Goal: Task Accomplishment & Management: Manage account settings

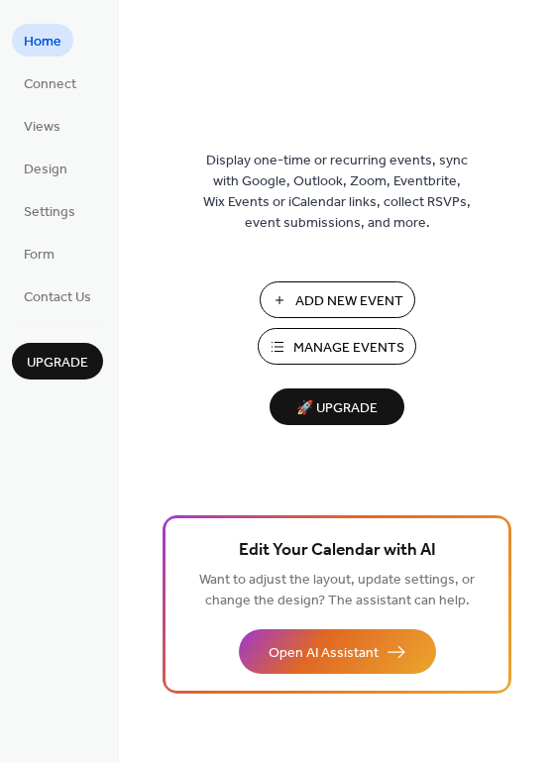
click at [331, 352] on span "Manage Events" at bounding box center [348, 348] width 111 height 21
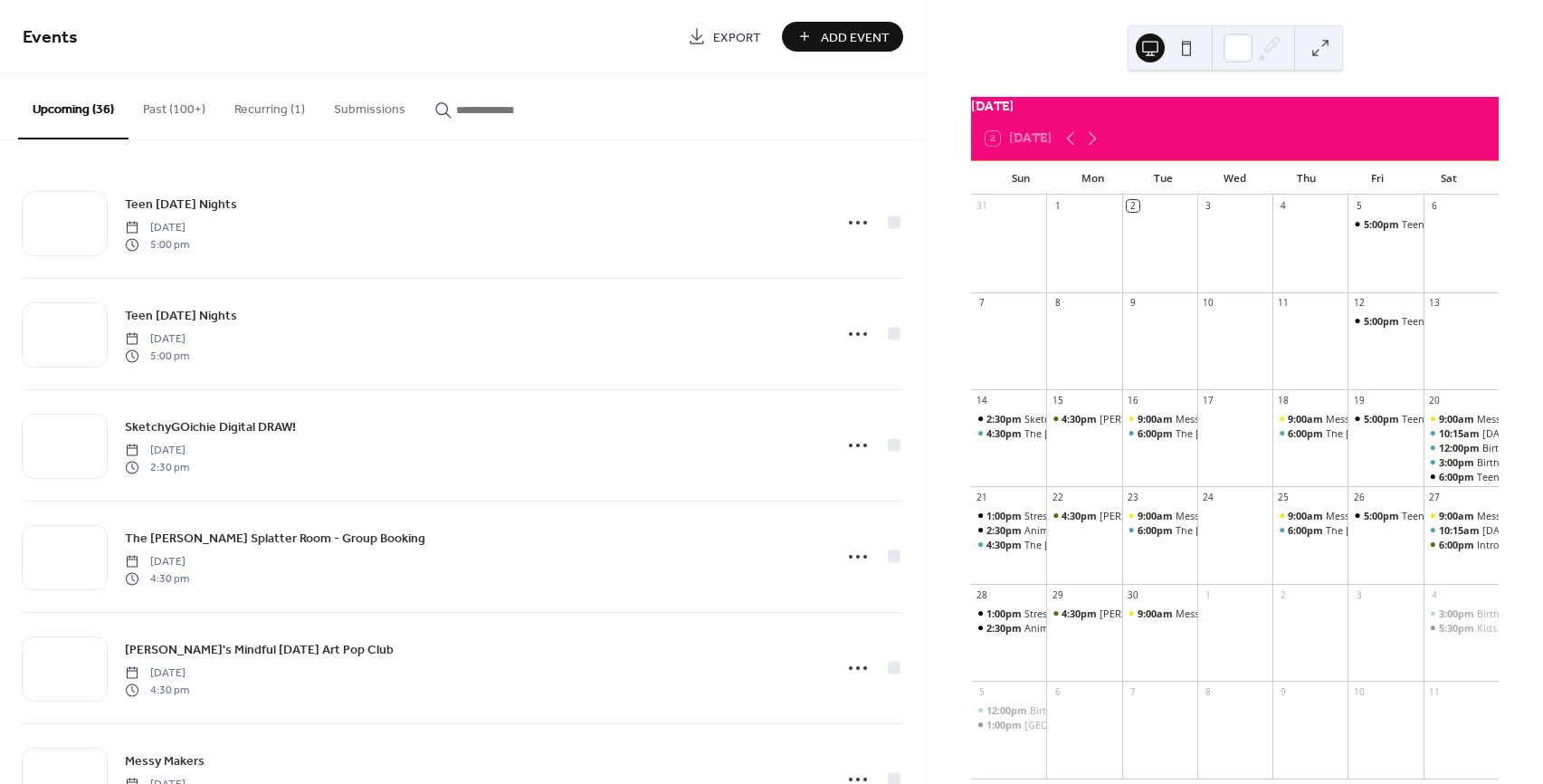
click at [469, 109] on input "button" at bounding box center [510, 110] width 109 height 19
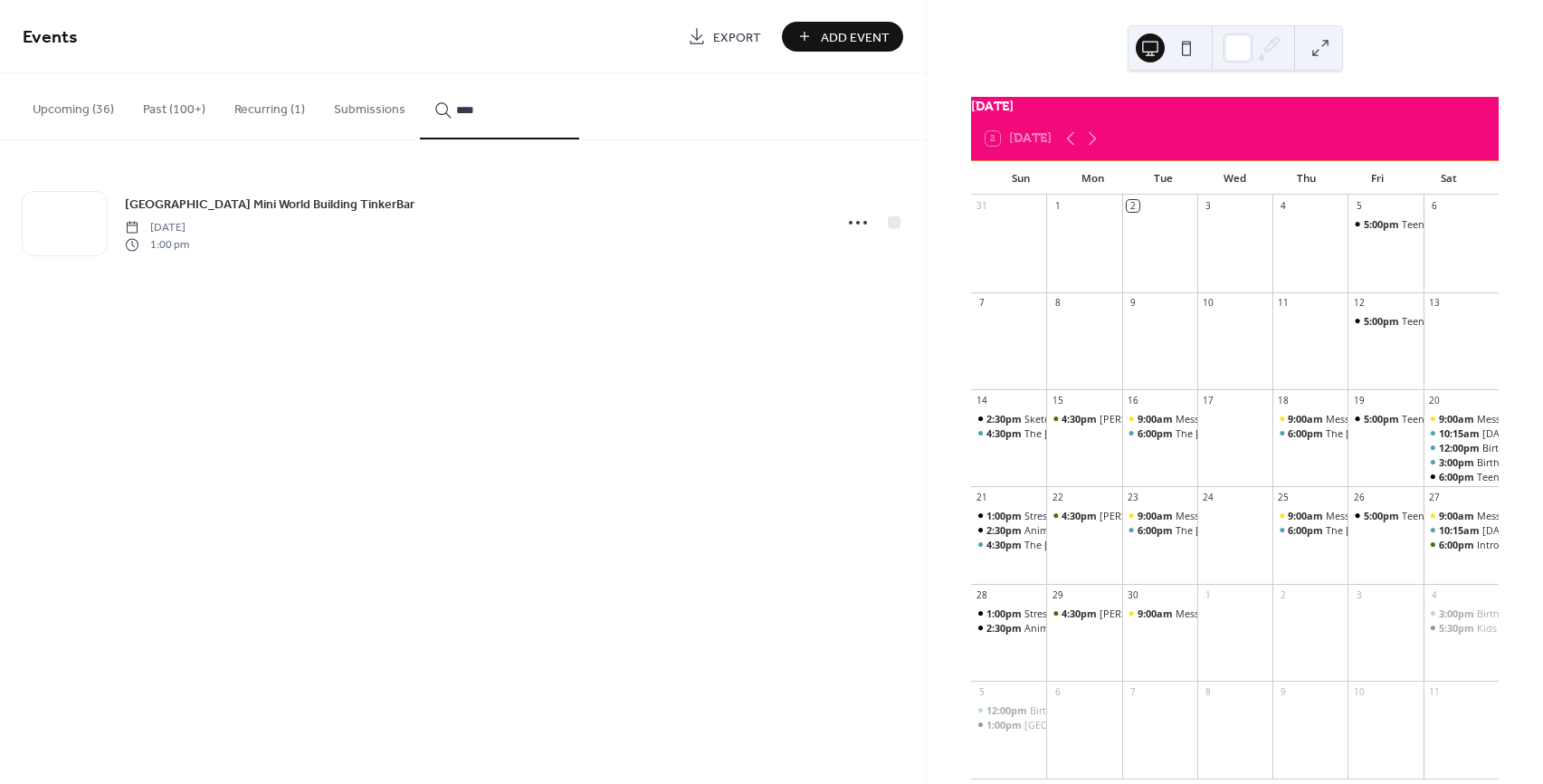
type input "****"
click at [859, 224] on icon at bounding box center [858, 223] width 29 height 29
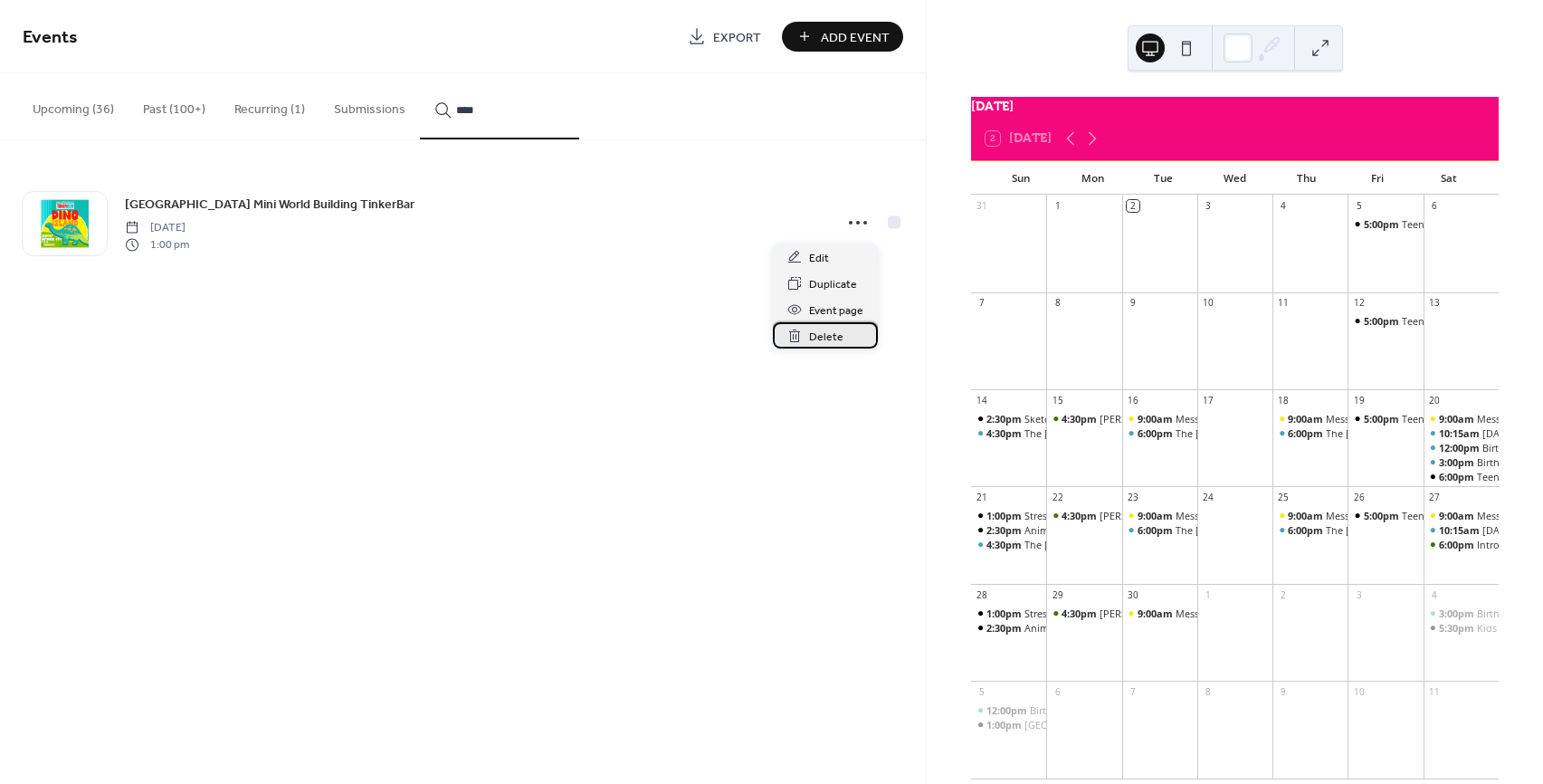
click at [829, 333] on span "Delete" at bounding box center [826, 337] width 35 height 19
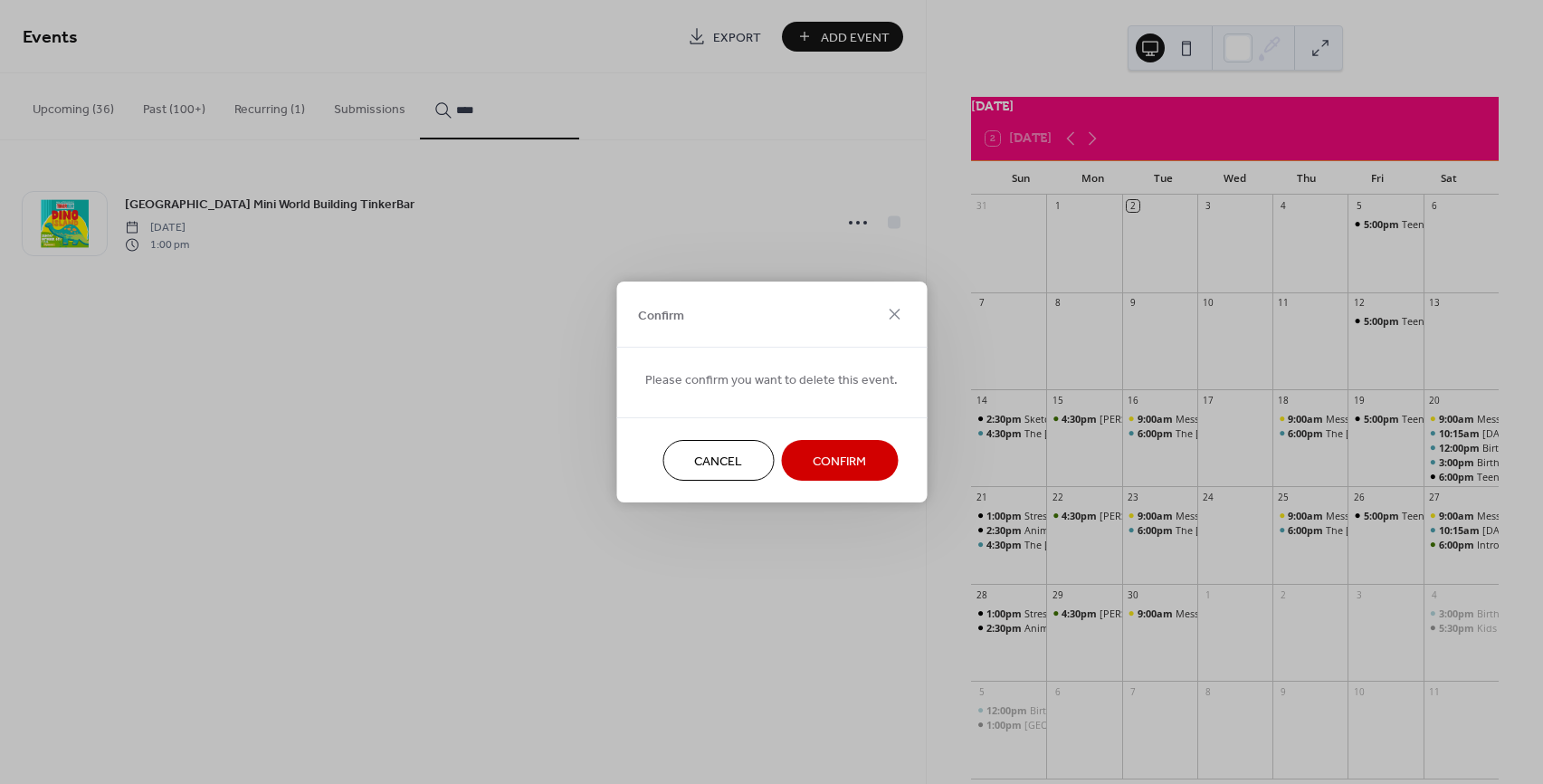
click at [819, 453] on span "Confirm" at bounding box center [839, 462] width 53 height 19
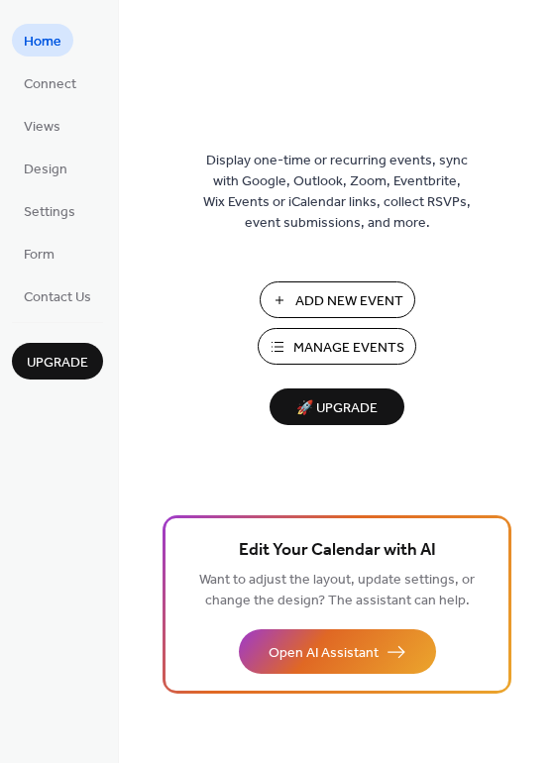
click at [302, 346] on span "Manage Events" at bounding box center [348, 348] width 111 height 21
